Goal: Task Accomplishment & Management: Manage account settings

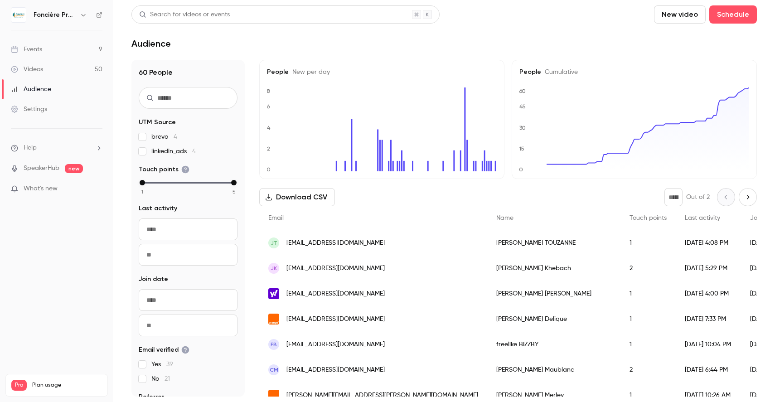
click at [47, 49] on link "Events 9" at bounding box center [56, 49] width 113 height 20
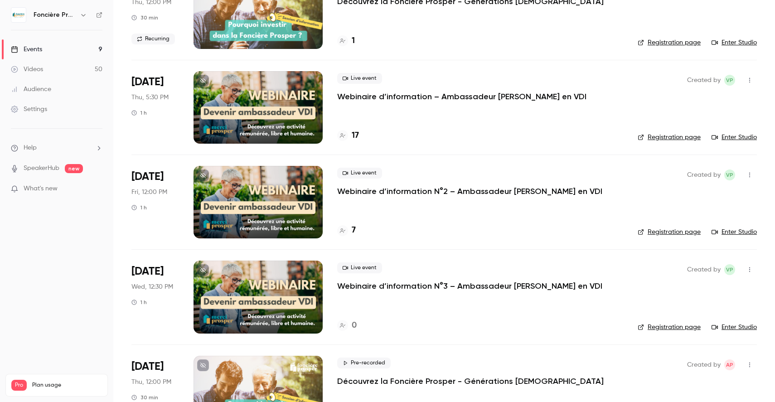
scroll to position [204, 0]
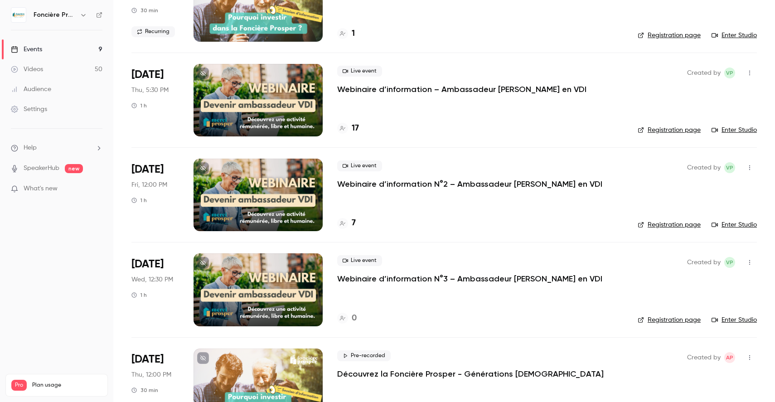
click at [390, 126] on div "17" at bounding box center [480, 128] width 286 height 12
click at [352, 88] on p "Webinaire d’information – Ambassadeur [PERSON_NAME] en VDI" at bounding box center [461, 89] width 249 height 11
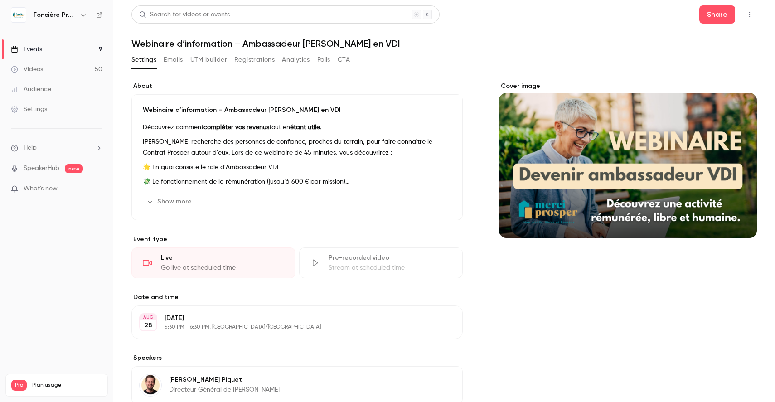
click at [259, 61] on button "Registrations" at bounding box center [254, 60] width 40 height 14
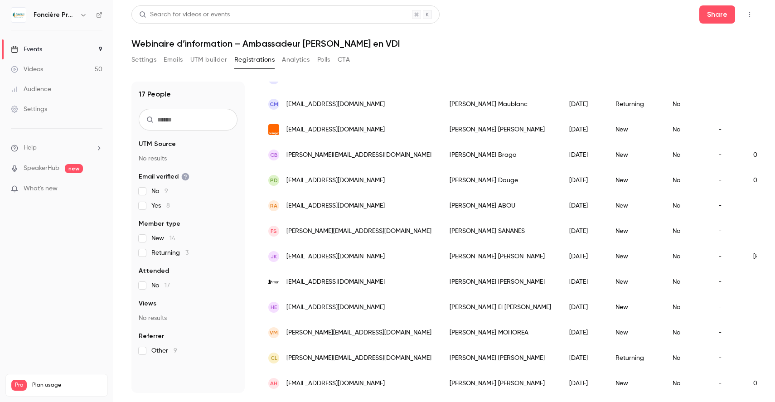
scroll to position [207, 0]
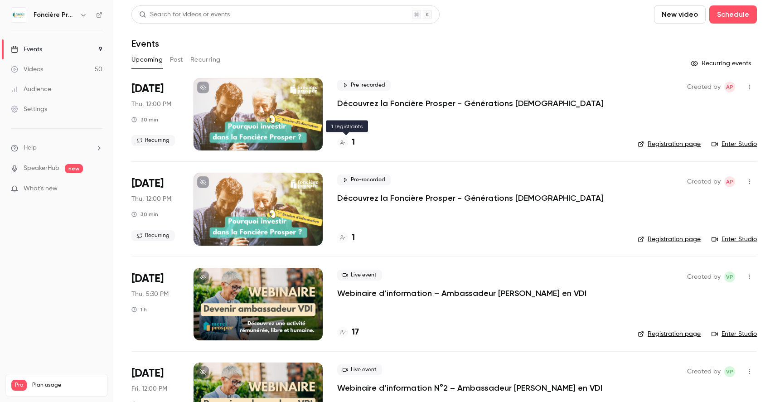
click at [353, 143] on h4 "1" at bounding box center [353, 142] width 3 height 12
click at [351, 236] on div "1" at bounding box center [346, 238] width 18 height 12
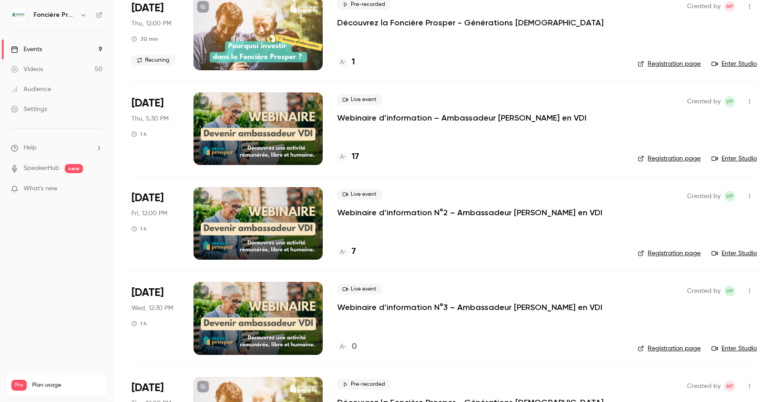
click at [378, 123] on p "Webinaire d’information – Ambassadeur [PERSON_NAME] en VDI" at bounding box center [461, 117] width 249 height 11
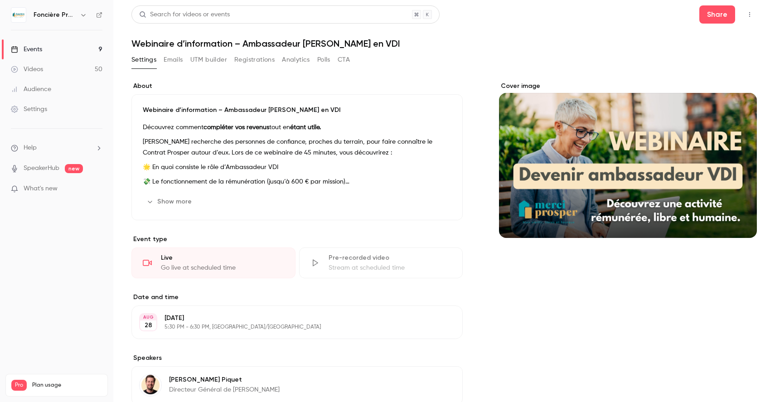
click at [246, 57] on button "Registrations" at bounding box center [254, 60] width 40 height 14
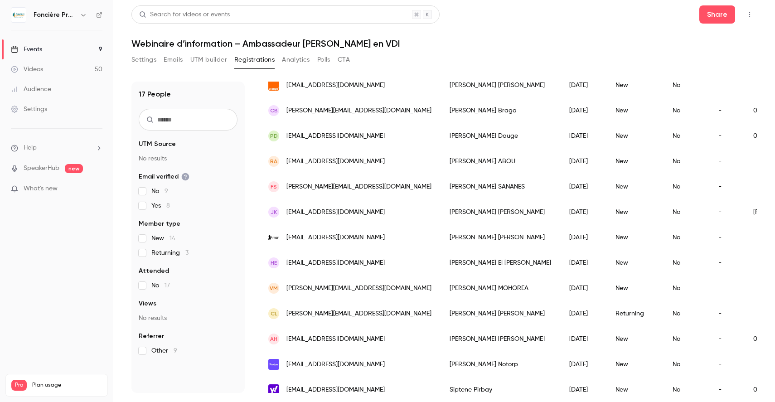
scroll to position [207, 0]
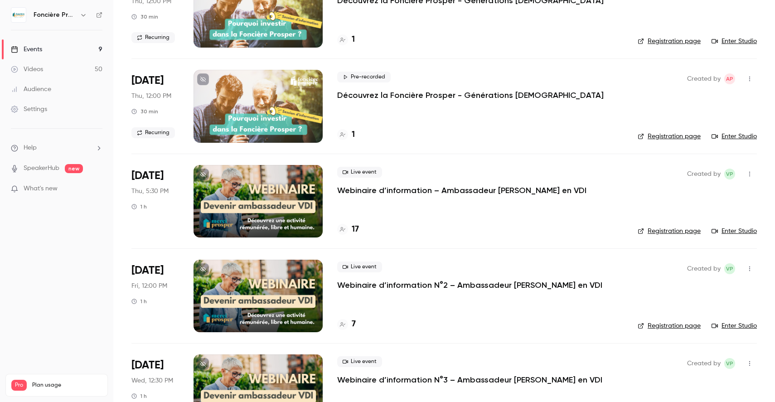
scroll to position [104, 0]
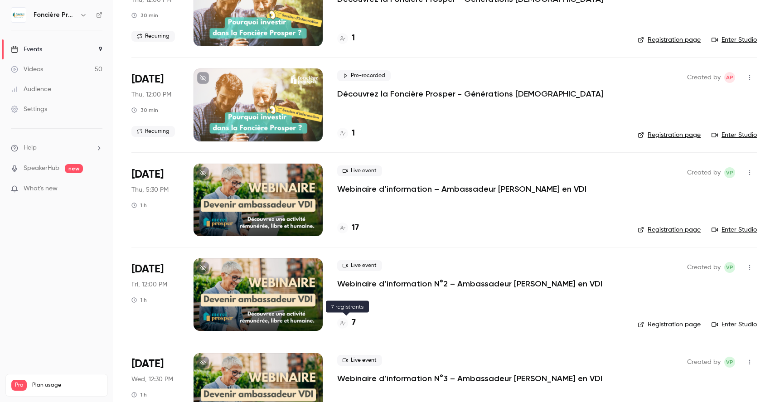
click at [344, 322] on icon at bounding box center [342, 323] width 5 height 5
